Goal: Task Accomplishment & Management: Use online tool/utility

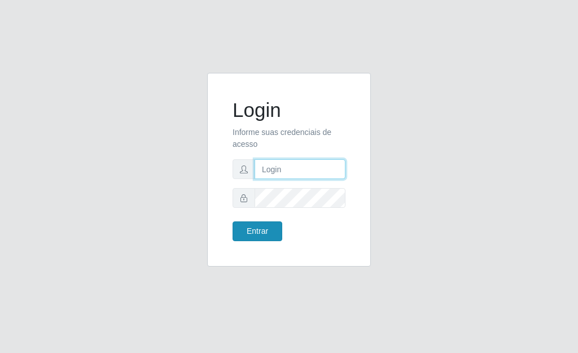
type input "[PERSON_NAME]"
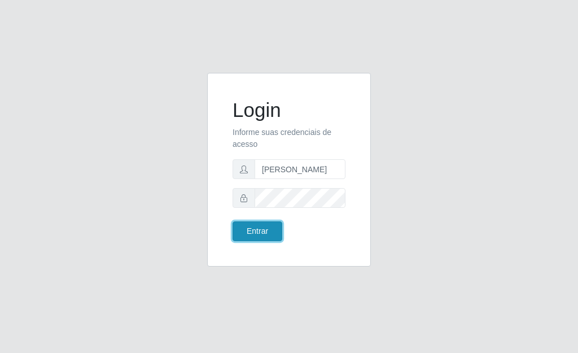
click at [250, 238] on button "Entrar" at bounding box center [257, 231] width 50 height 20
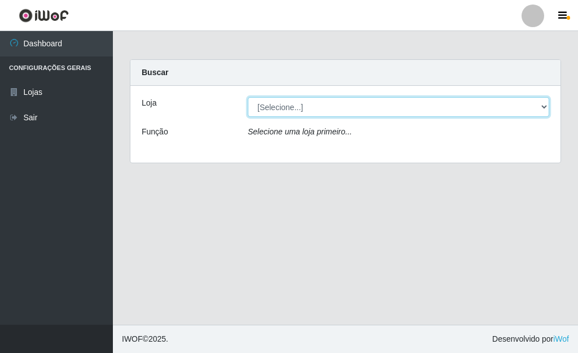
click at [299, 111] on select "[Selecione...] Bemais Supermercados - [GEOGRAPHIC_DATA]" at bounding box center [398, 107] width 301 height 20
select select "249"
click at [248, 97] on select "[Selecione...] Bemais Supermercados - [GEOGRAPHIC_DATA]" at bounding box center [398, 107] width 301 height 20
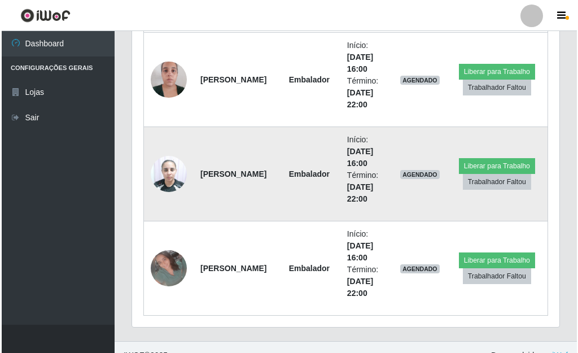
scroll to position [573, 0]
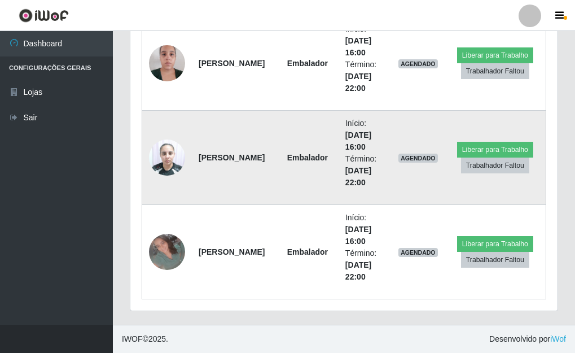
click at [180, 161] on img at bounding box center [167, 157] width 36 height 48
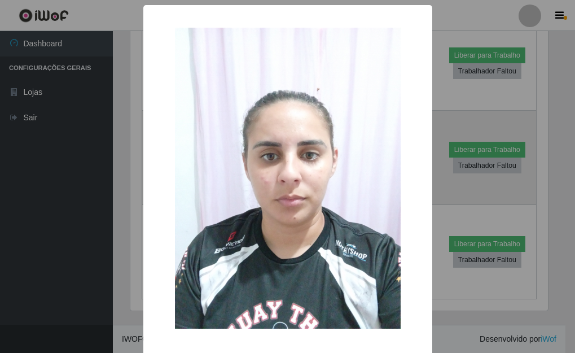
scroll to position [234, 420]
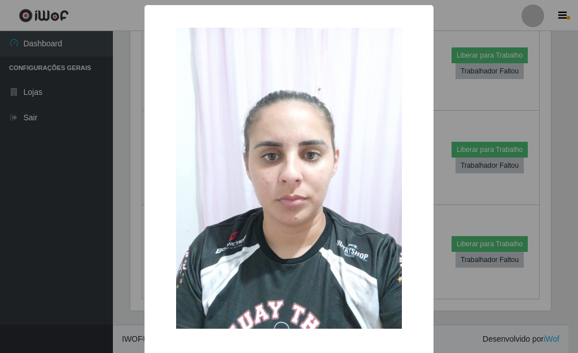
click at [129, 190] on div "× OK Cancel" at bounding box center [289, 176] width 578 height 353
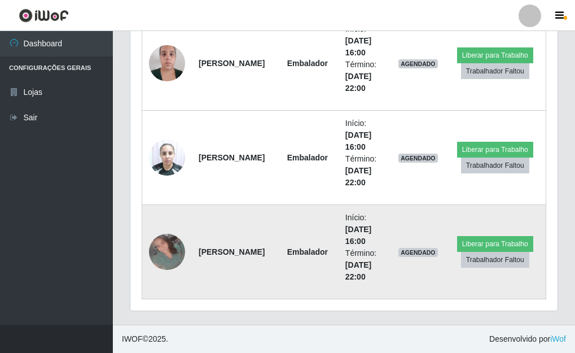
scroll to position [234, 427]
